Goal: Transaction & Acquisition: Subscribe to service/newsletter

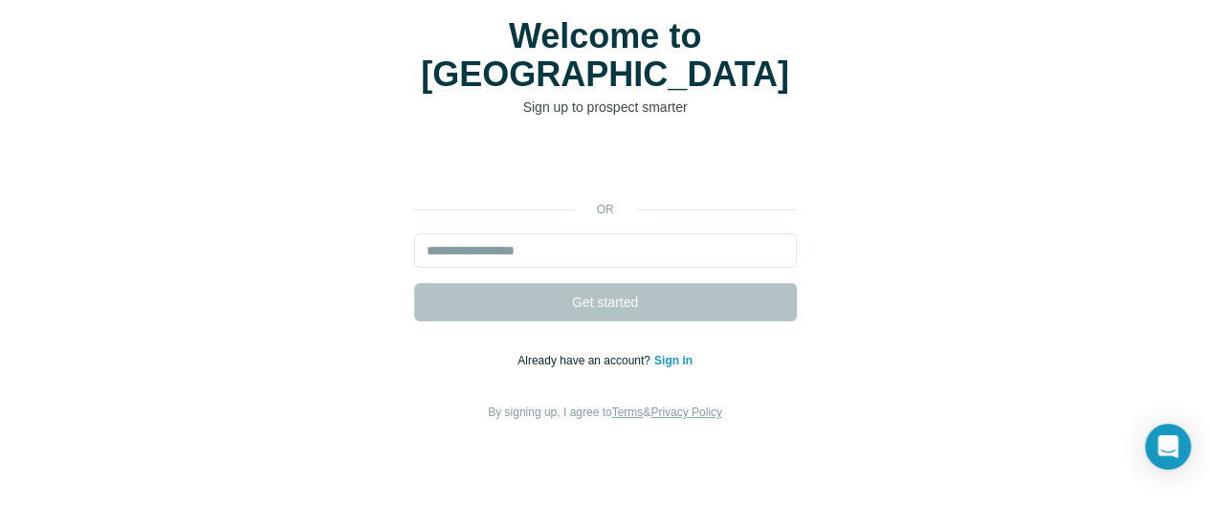
scroll to position [122, 0]
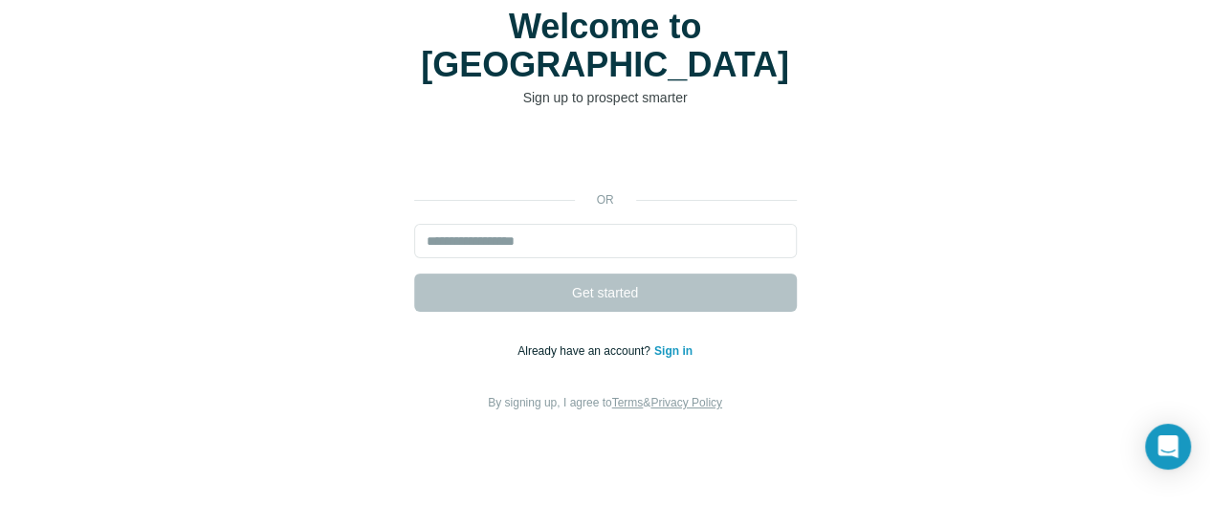
click at [655, 344] on link "Sign in" at bounding box center [674, 350] width 38 height 13
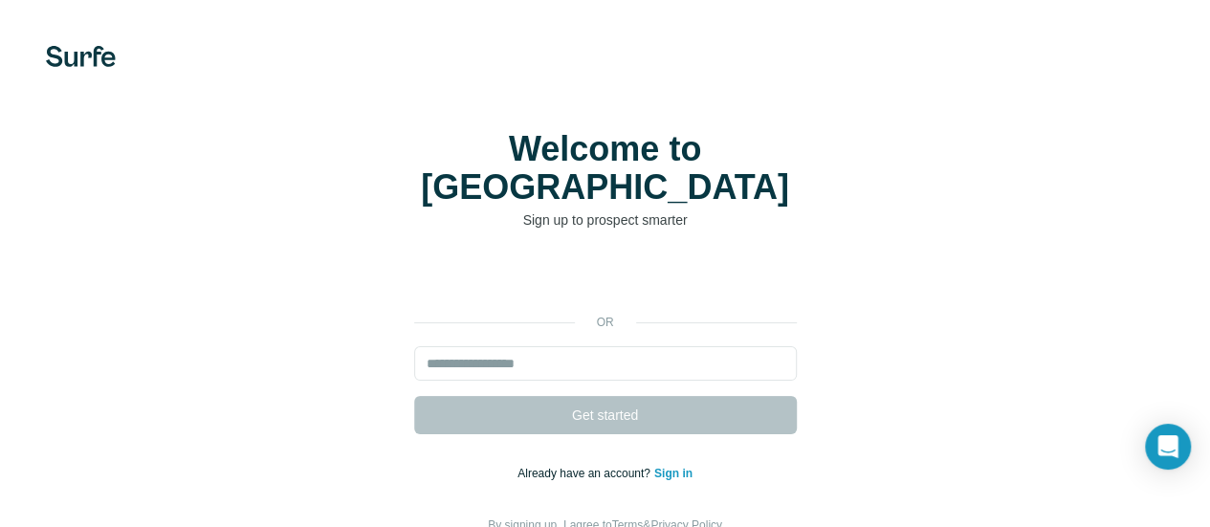
click at [499, 135] on div "Welcome to Surfe Sign up to prospect smarter or Get started Already have an acc…" at bounding box center [605, 333] width 1210 height 666
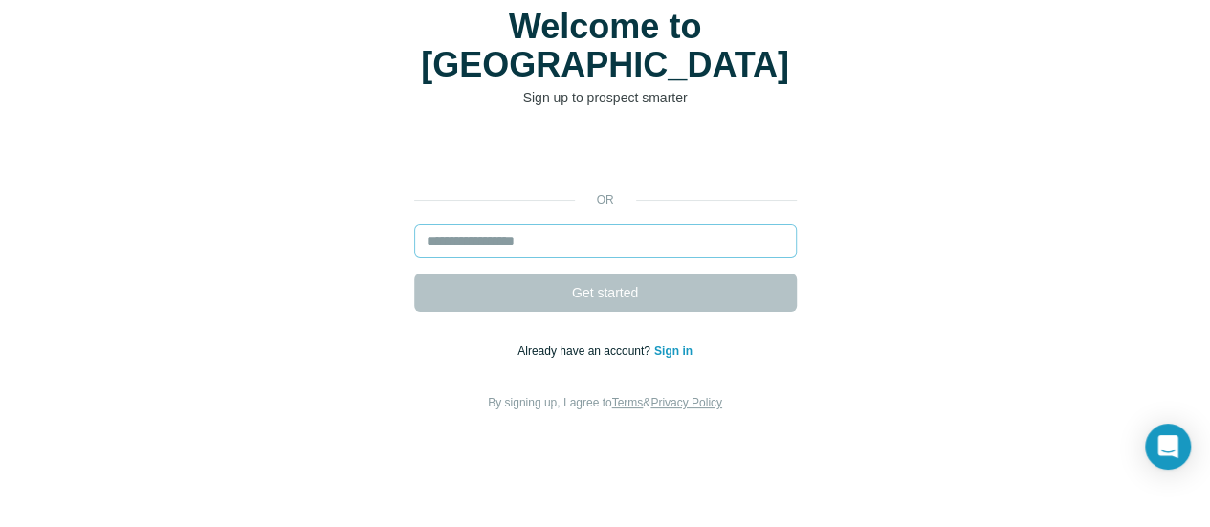
scroll to position [122, 0]
click at [414, 225] on input "email" at bounding box center [605, 241] width 383 height 34
click at [510, 183] on div "or Get started Already have an account? Sign in By signing up, I agree to Terms…" at bounding box center [605, 276] width 1134 height 276
click at [414, 224] on input "email" at bounding box center [605, 241] width 383 height 34
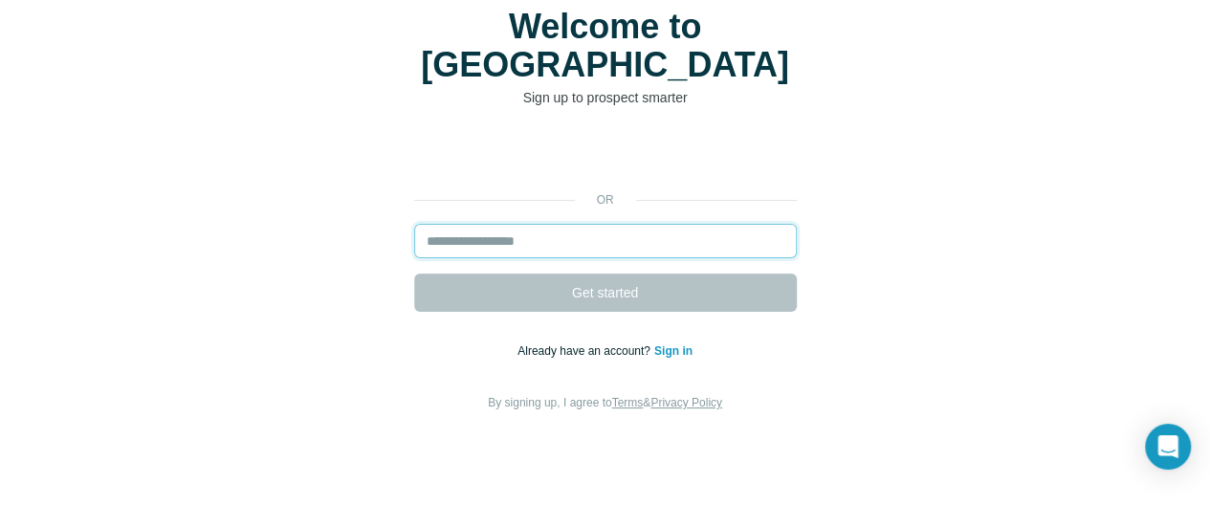
paste input "**********"
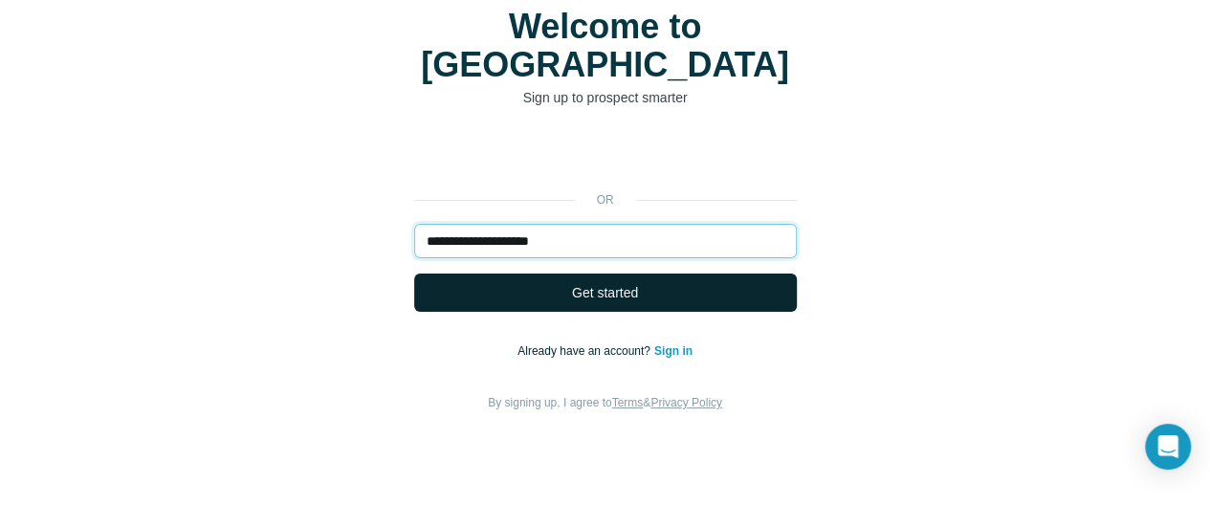
type input "**********"
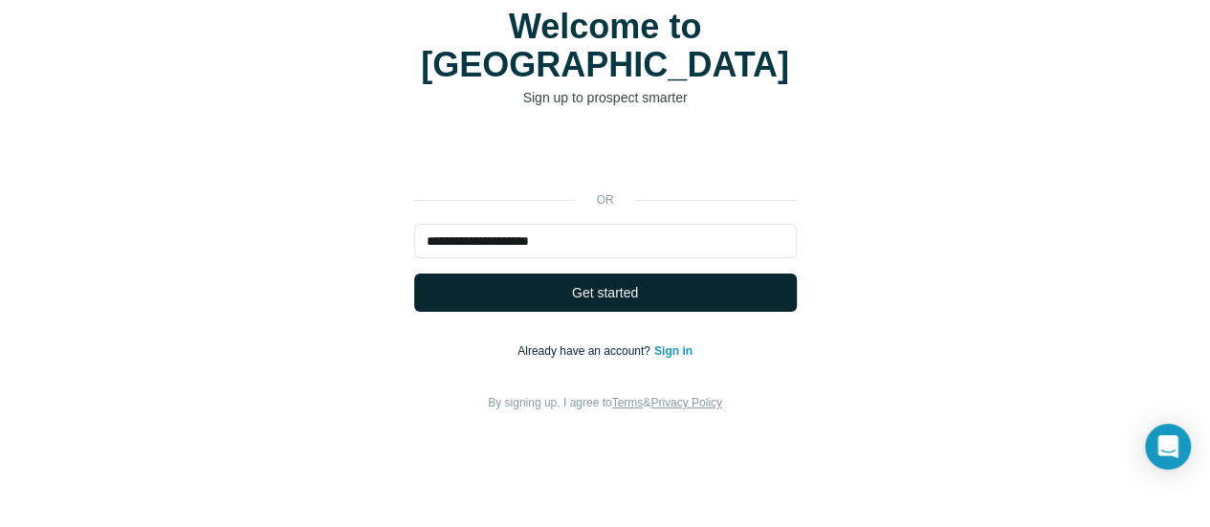
click at [414, 277] on button "Get started" at bounding box center [605, 293] width 383 height 38
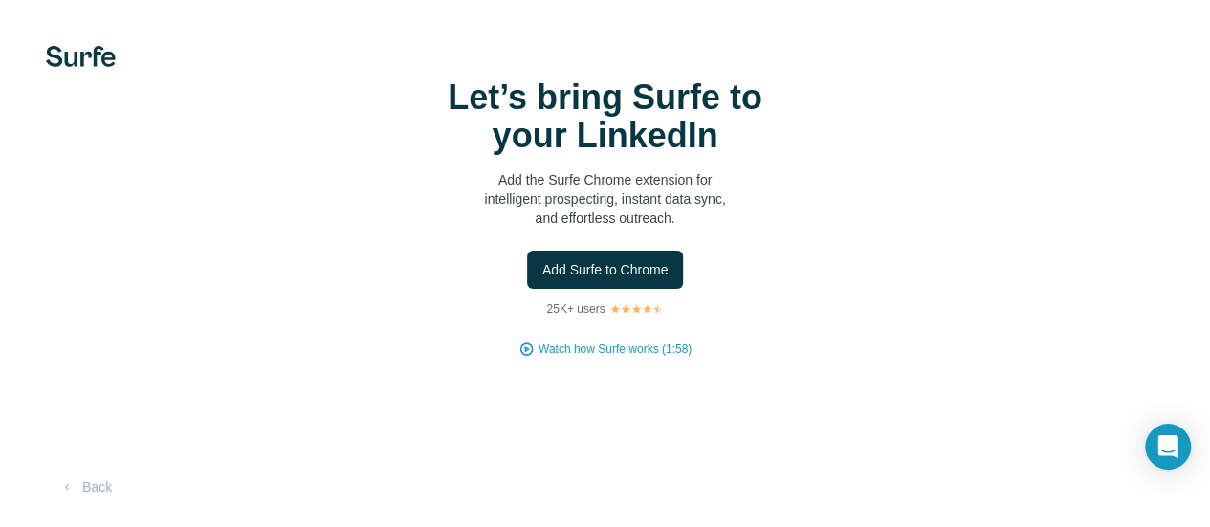
scroll to position [96, 0]
click at [543, 260] on span "Add Surfe to Chrome" at bounding box center [606, 269] width 126 height 19
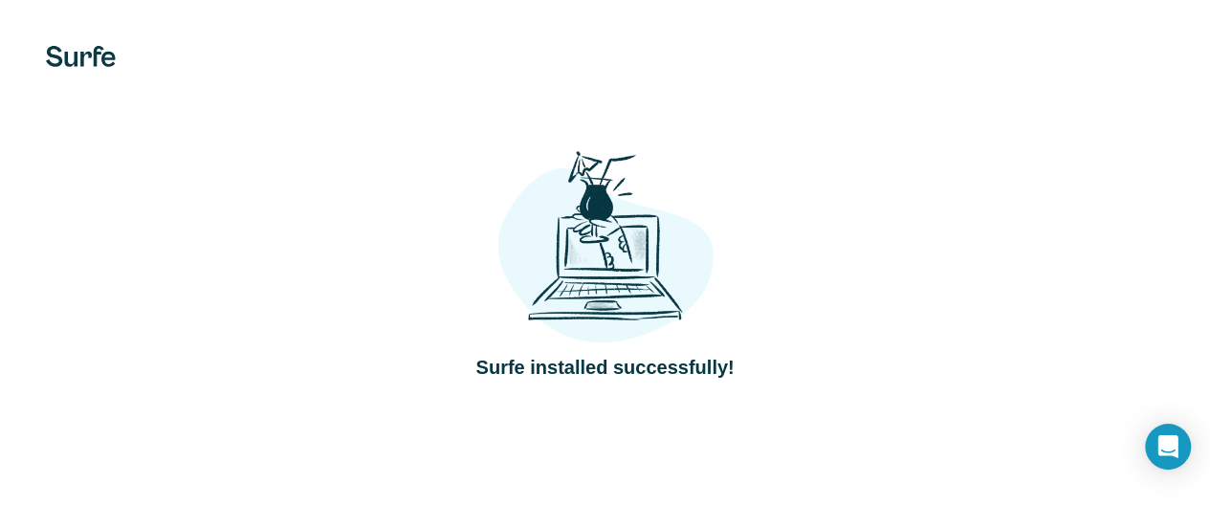
click at [0, 0] on img at bounding box center [0, 0] width 0 height 0
